Goal: Transaction & Acquisition: Purchase product/service

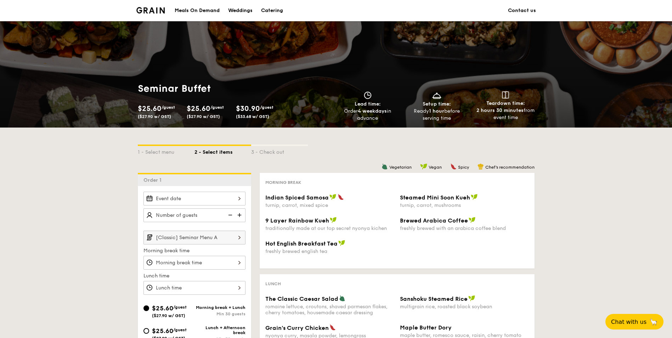
drag, startPoint x: 220, startPoint y: 7, endPoint x: 211, endPoint y: 7, distance: 8.5
click at [220, 7] on link "Meals On Demand" at bounding box center [196, 10] width 53 height 21
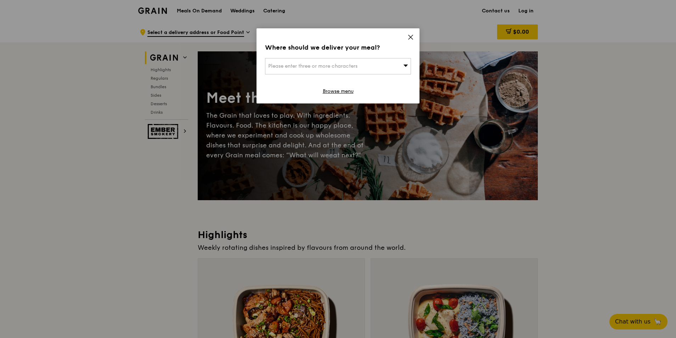
click at [410, 35] on icon at bounding box center [410, 37] width 6 height 6
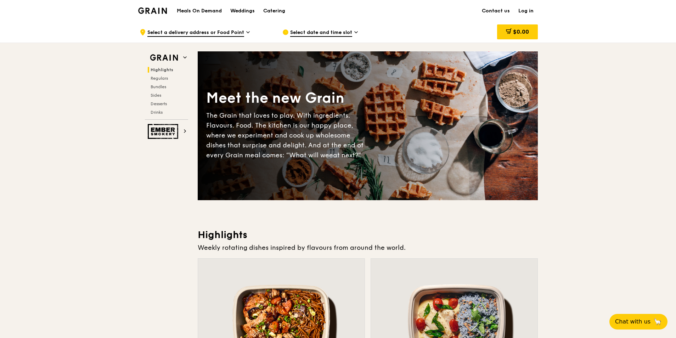
click at [215, 11] on h1 "Meals On Demand" at bounding box center [199, 10] width 45 height 7
click at [201, 13] on h1 "Meals On Demand" at bounding box center [199, 10] width 45 height 7
click at [205, 10] on h1 "Meals On Demand" at bounding box center [199, 10] width 45 height 7
click at [206, 9] on h1 "Meals On Demand" at bounding box center [199, 10] width 45 height 7
click at [201, 12] on h1 "Meals On Demand" at bounding box center [199, 10] width 45 height 7
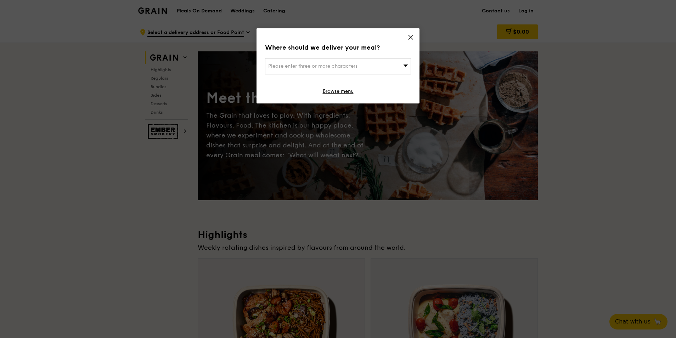
click at [408, 38] on icon at bounding box center [410, 37] width 6 height 6
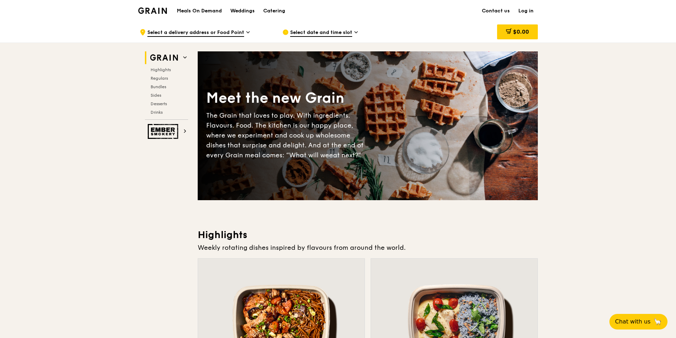
click at [199, 11] on h1 "Meals On Demand" at bounding box center [199, 10] width 45 height 7
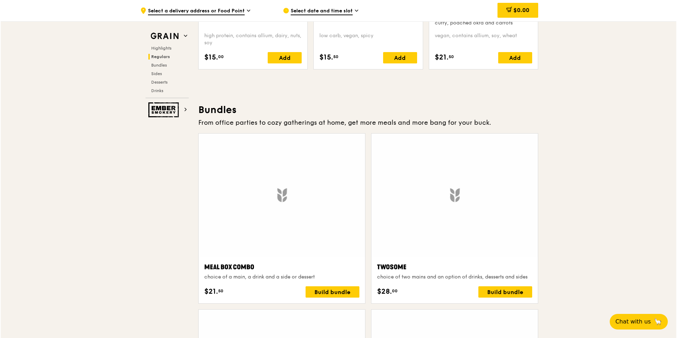
scroll to position [956, 0]
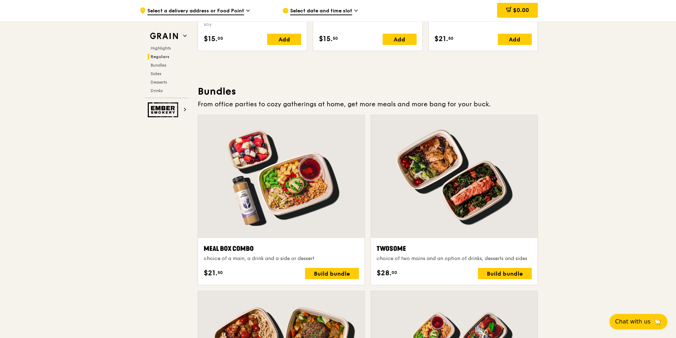
drag, startPoint x: 329, startPoint y: 269, endPoint x: 265, endPoint y: 247, distance: 67.1
click at [265, 247] on div "Meal Box Combo" at bounding box center [281, 249] width 155 height 10
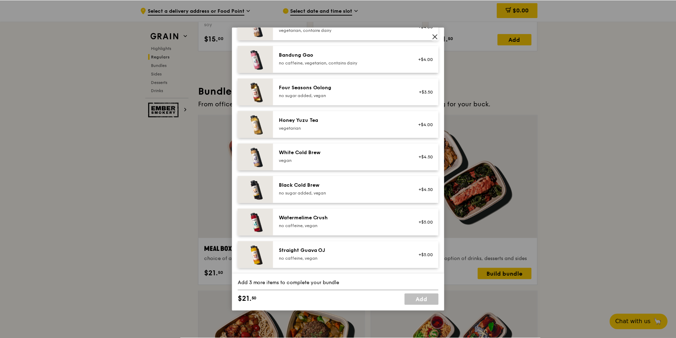
scroll to position [810, 0]
click at [435, 38] on icon at bounding box center [435, 36] width 6 height 6
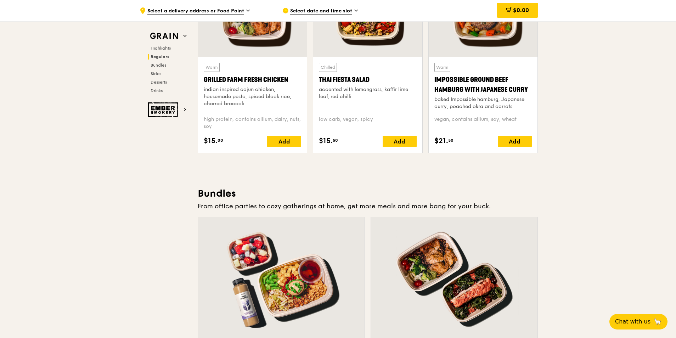
scroll to position [814, 0]
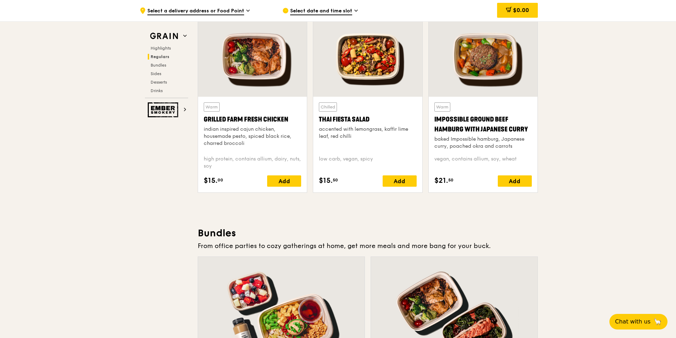
drag, startPoint x: 256, startPoint y: 117, endPoint x: 226, endPoint y: 159, distance: 51.6
drag, startPoint x: 226, startPoint y: 159, endPoint x: 234, endPoint y: 119, distance: 41.1
click at [234, 119] on div "Grilled Farm Fresh Chicken" at bounding box center [252, 119] width 97 height 10
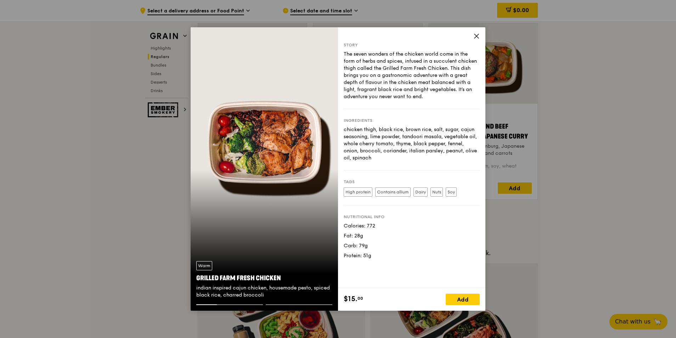
scroll to position [743, 0]
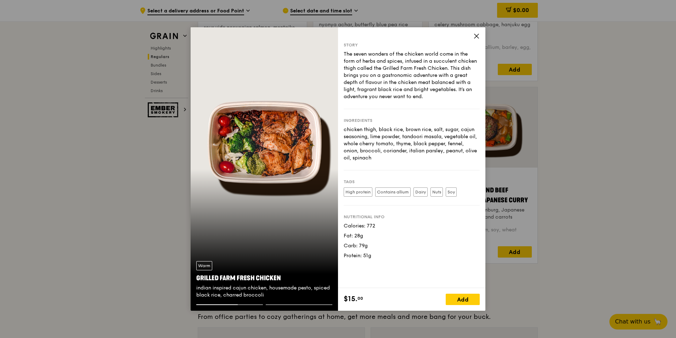
click at [478, 35] on icon at bounding box center [476, 36] width 6 height 6
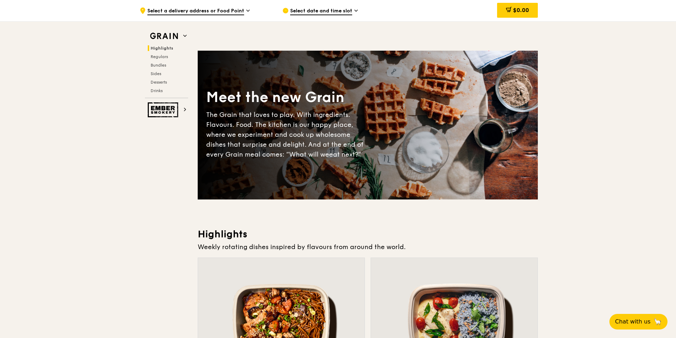
scroll to position [0, 0]
